Goal: Transaction & Acquisition: Purchase product/service

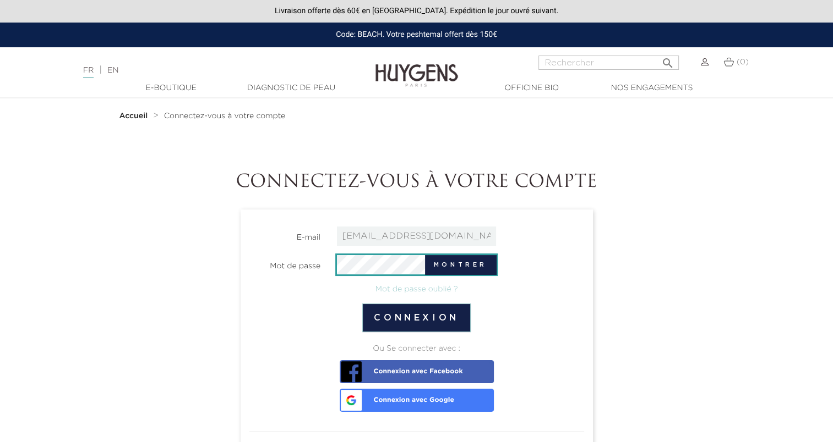
click at [362, 304] on button "Connexion" at bounding box center [416, 318] width 108 height 29
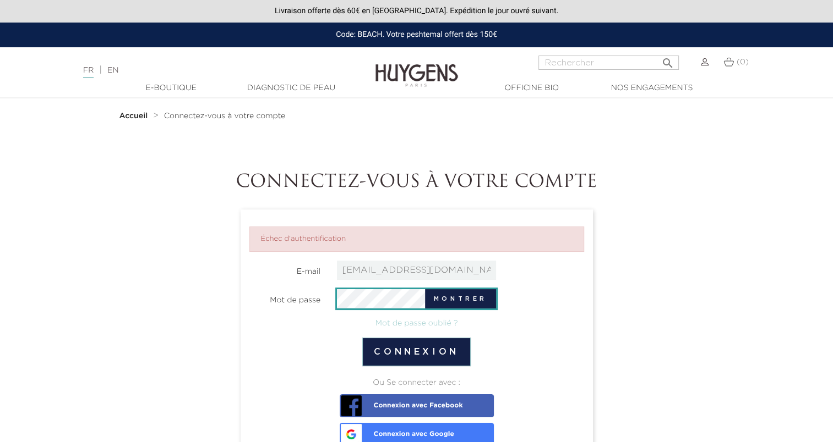
click at [362, 338] on button "Connexion" at bounding box center [416, 352] width 108 height 29
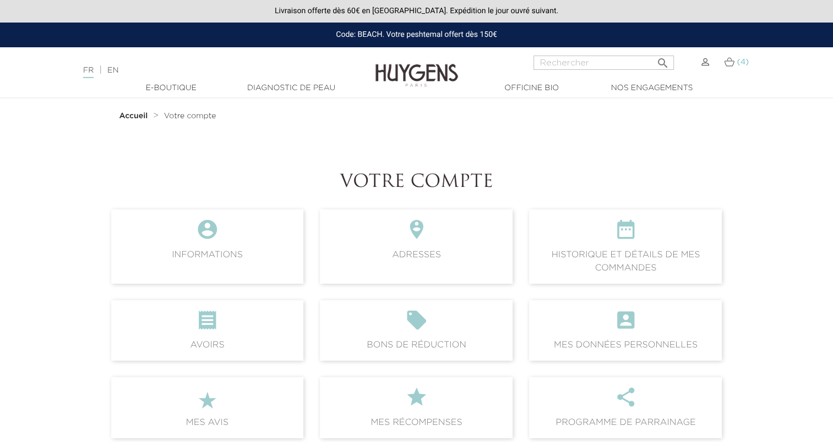
click at [728, 67] on img at bounding box center [729, 61] width 10 height 9
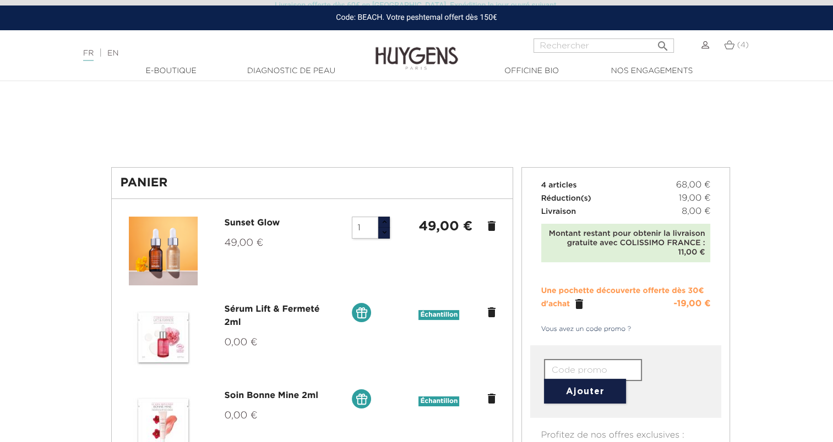
scroll to position [62, 0]
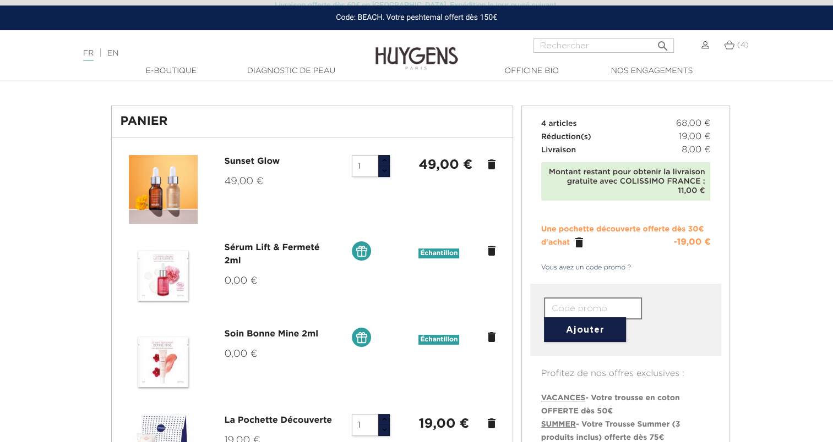
click at [578, 242] on icon "" at bounding box center [578, 242] width 13 height 13
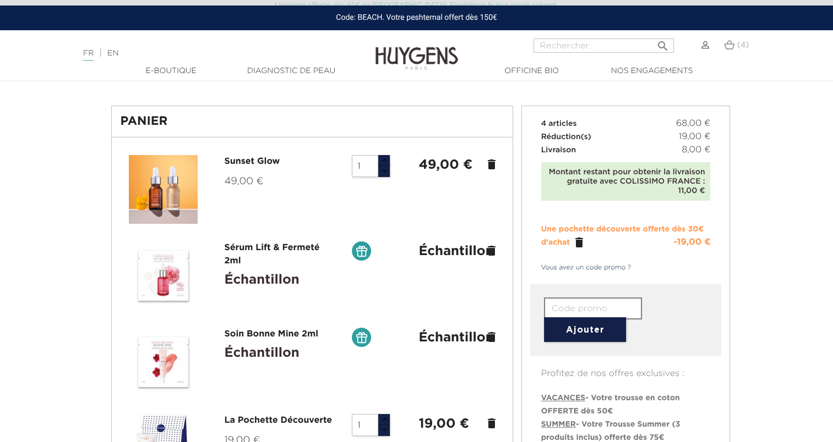
click at [577, 243] on icon "" at bounding box center [578, 242] width 13 height 13
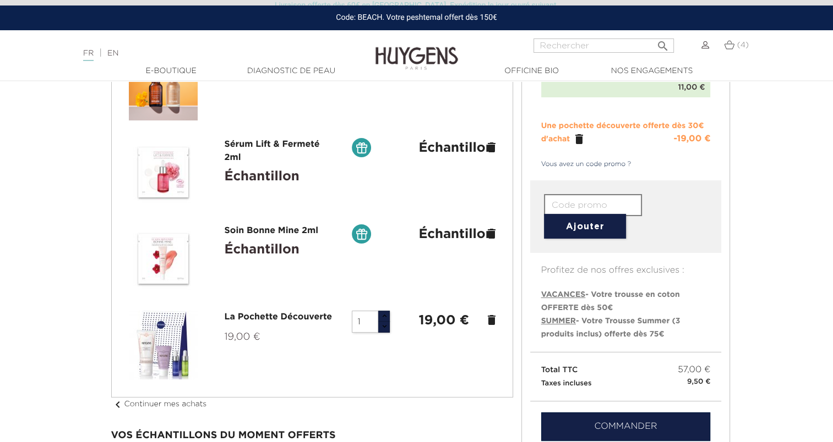
scroll to position [165, 0]
click at [491, 321] on icon "delete" at bounding box center [491, 320] width 13 height 13
click at [383, 326] on button "button" at bounding box center [384, 328] width 12 height 12
click at [383, 325] on button "button" at bounding box center [384, 328] width 12 height 12
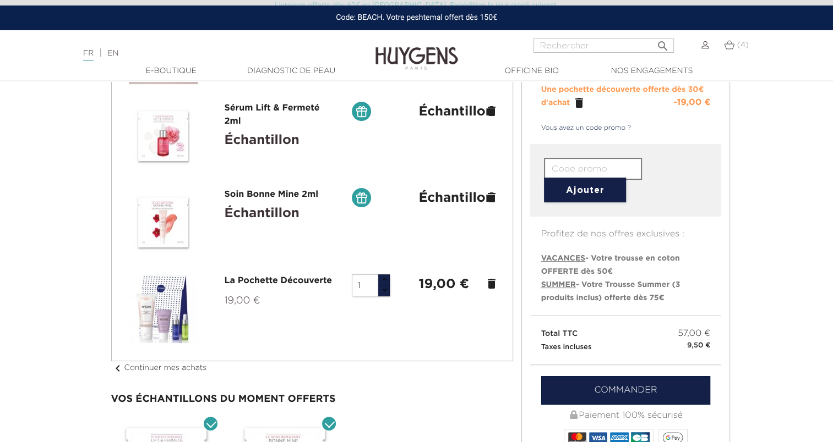
scroll to position [203, 0]
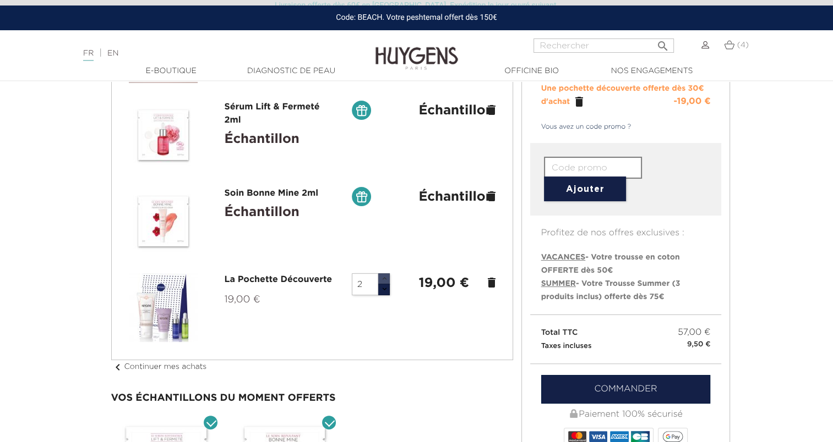
click at [386, 283] on button "button" at bounding box center [384, 280] width 12 height 12
type input "1"
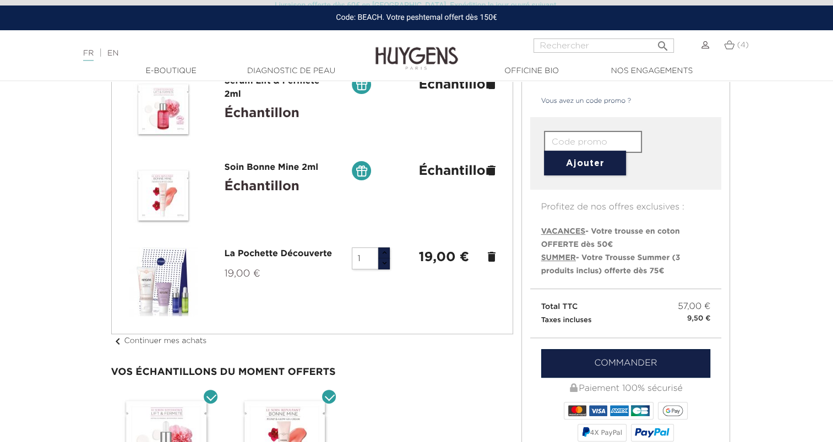
scroll to position [231, 0]
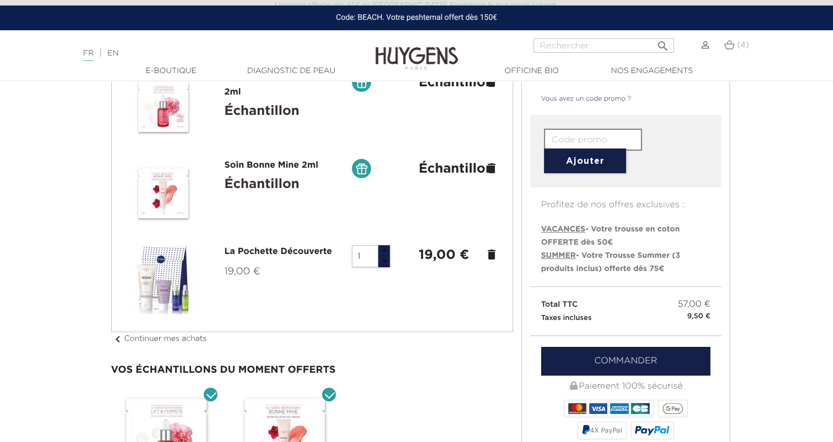
click at [487, 251] on icon "delete" at bounding box center [491, 254] width 13 height 13
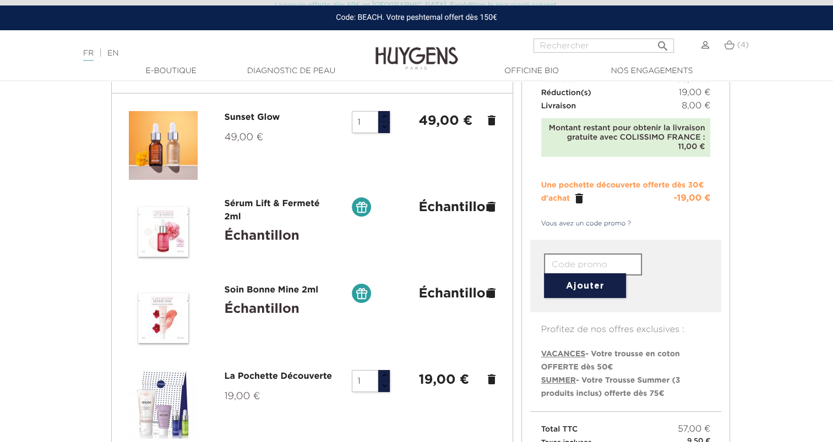
scroll to position [103, 0]
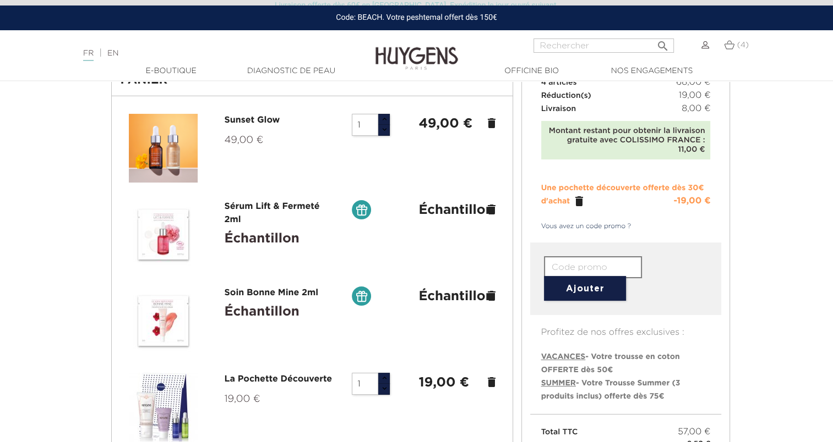
click at [577, 199] on icon "" at bounding box center [578, 201] width 13 height 13
click at [581, 199] on icon "" at bounding box center [578, 201] width 13 height 13
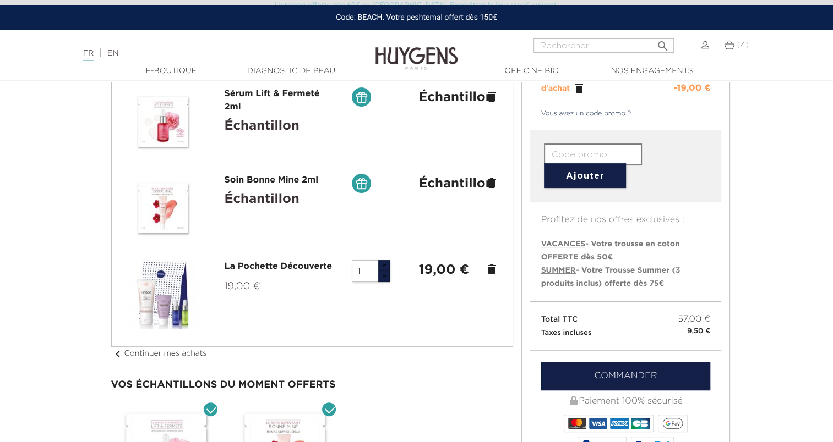
scroll to position [0, 0]
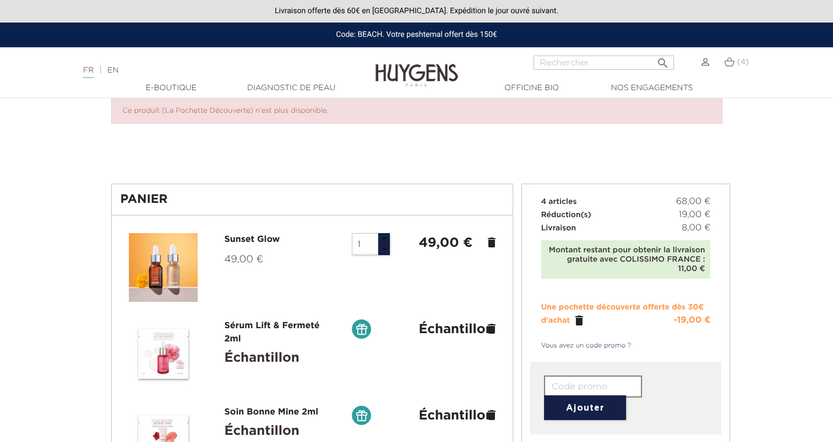
click at [491, 245] on icon "delete" at bounding box center [491, 242] width 13 height 13
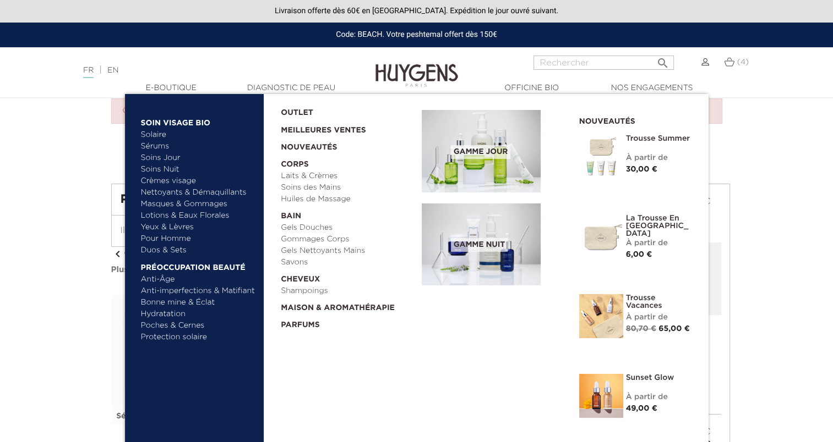
click at [160, 132] on link "Solaire" at bounding box center [198, 135] width 115 height 12
click at [151, 130] on link "Solaire" at bounding box center [198, 135] width 115 height 12
click at [155, 134] on link "Solaire" at bounding box center [198, 135] width 115 height 12
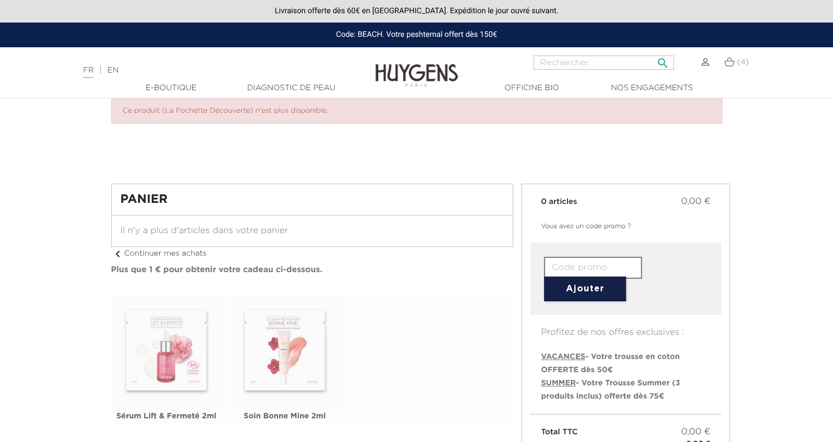
click at [610, 58] on input "Rechercher" at bounding box center [603, 63] width 140 height 14
type input "sp"
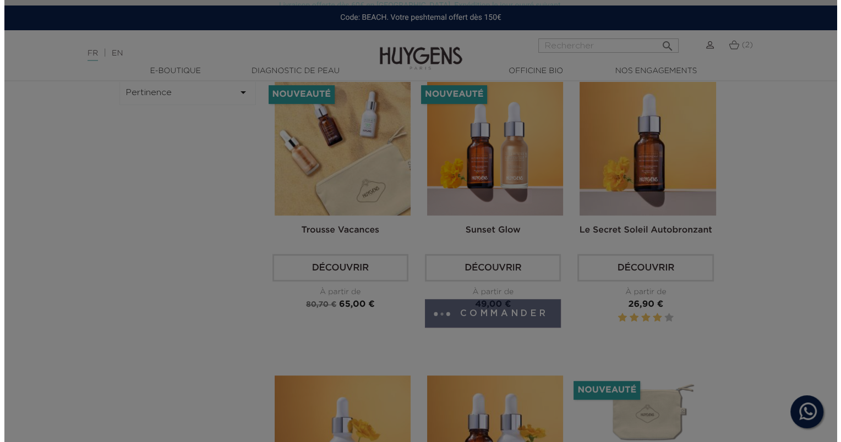
scroll to position [359, 0]
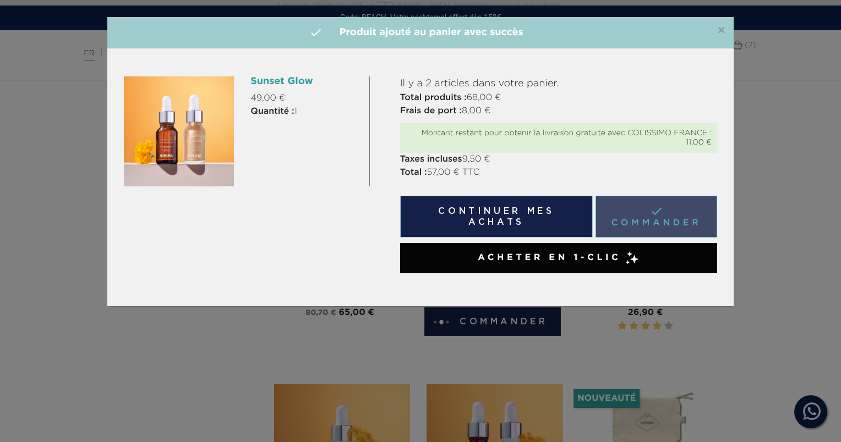
click at [615, 229] on link " Commander" at bounding box center [657, 217] width 122 height 42
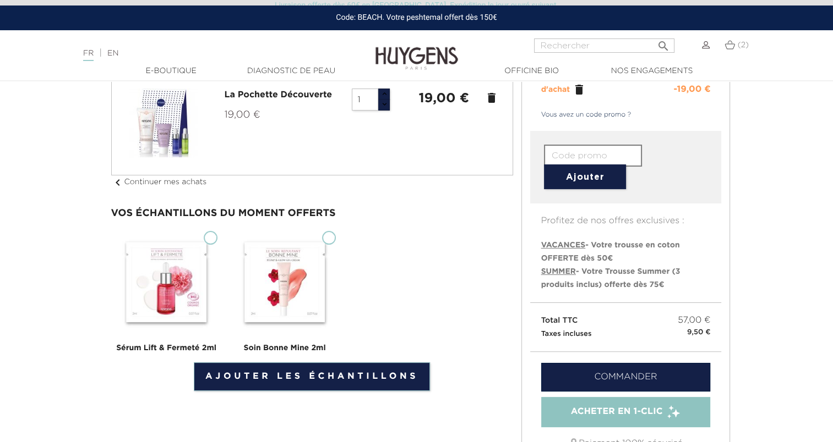
scroll to position [218, 0]
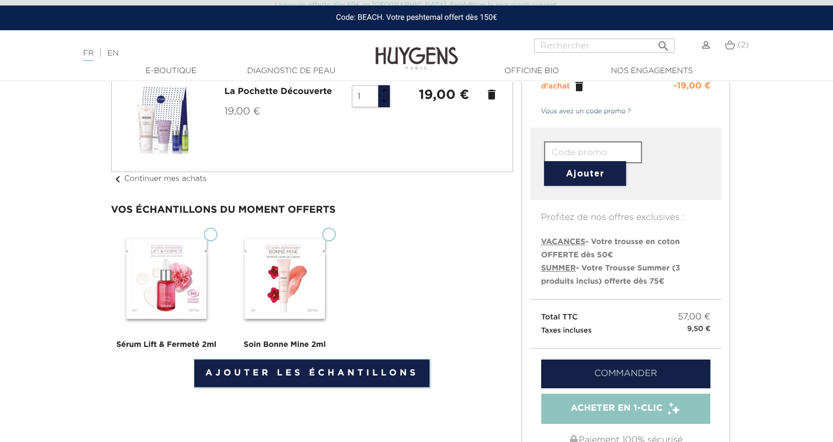
click at [331, 232] on input "Soin Bonne Mine 2ml" at bounding box center [329, 235] width 14 height 14
checkbox input "true"
click at [210, 233] on input "Sérum Lift & Fermeté 2ml" at bounding box center [211, 235] width 14 height 14
checkbox input "true"
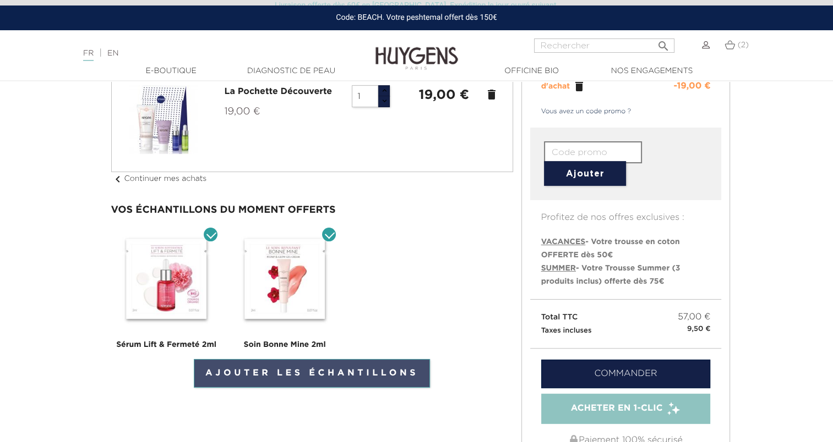
click at [253, 373] on link "Ajouter les échantillons" at bounding box center [312, 373] width 236 height 29
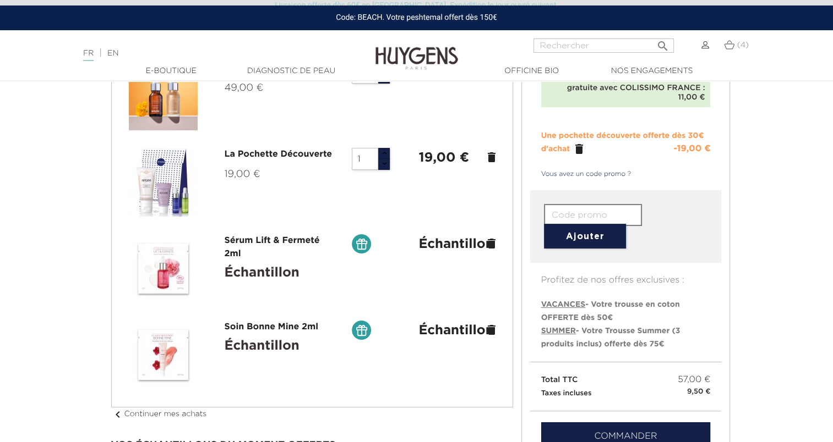
scroll to position [141, 0]
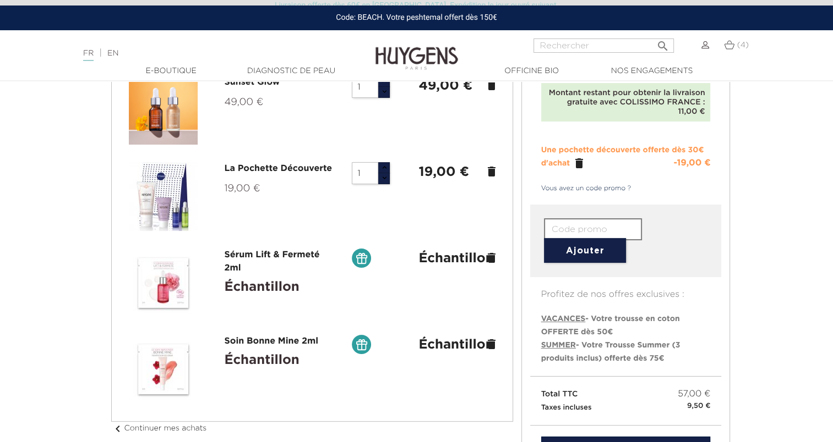
click at [488, 170] on icon "delete" at bounding box center [491, 171] width 13 height 13
click at [580, 163] on icon "" at bounding box center [578, 163] width 13 height 13
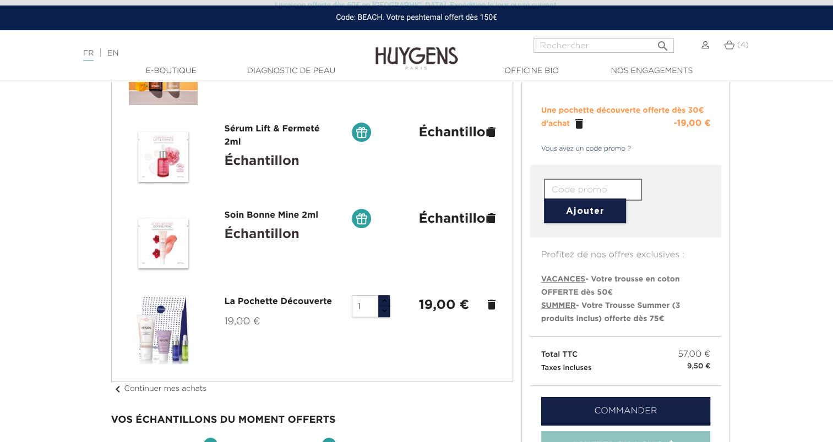
scroll to position [182, 0]
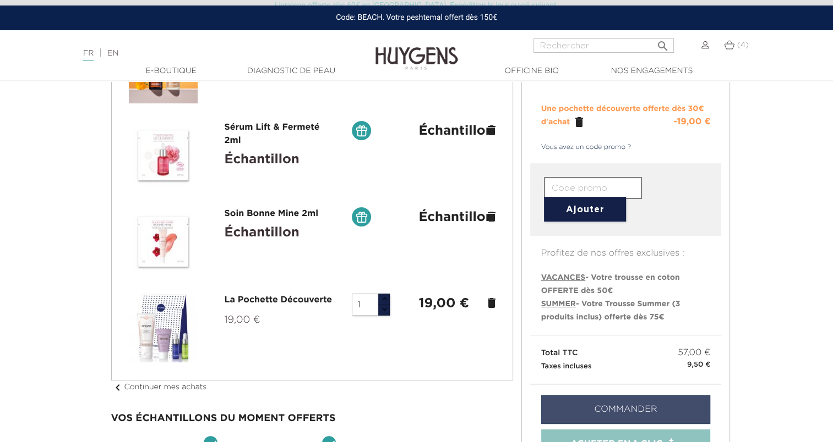
click at [594, 406] on link "Commander" at bounding box center [626, 410] width 170 height 29
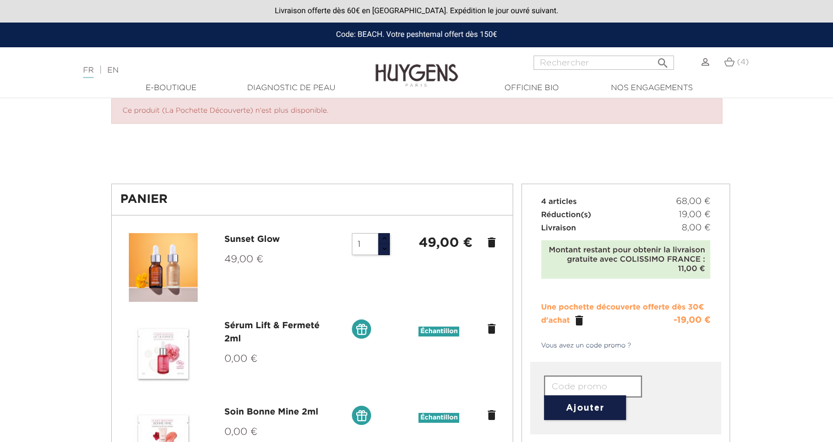
click at [580, 320] on icon "" at bounding box center [578, 320] width 13 height 13
